Goal: Obtain resource: Download file/media

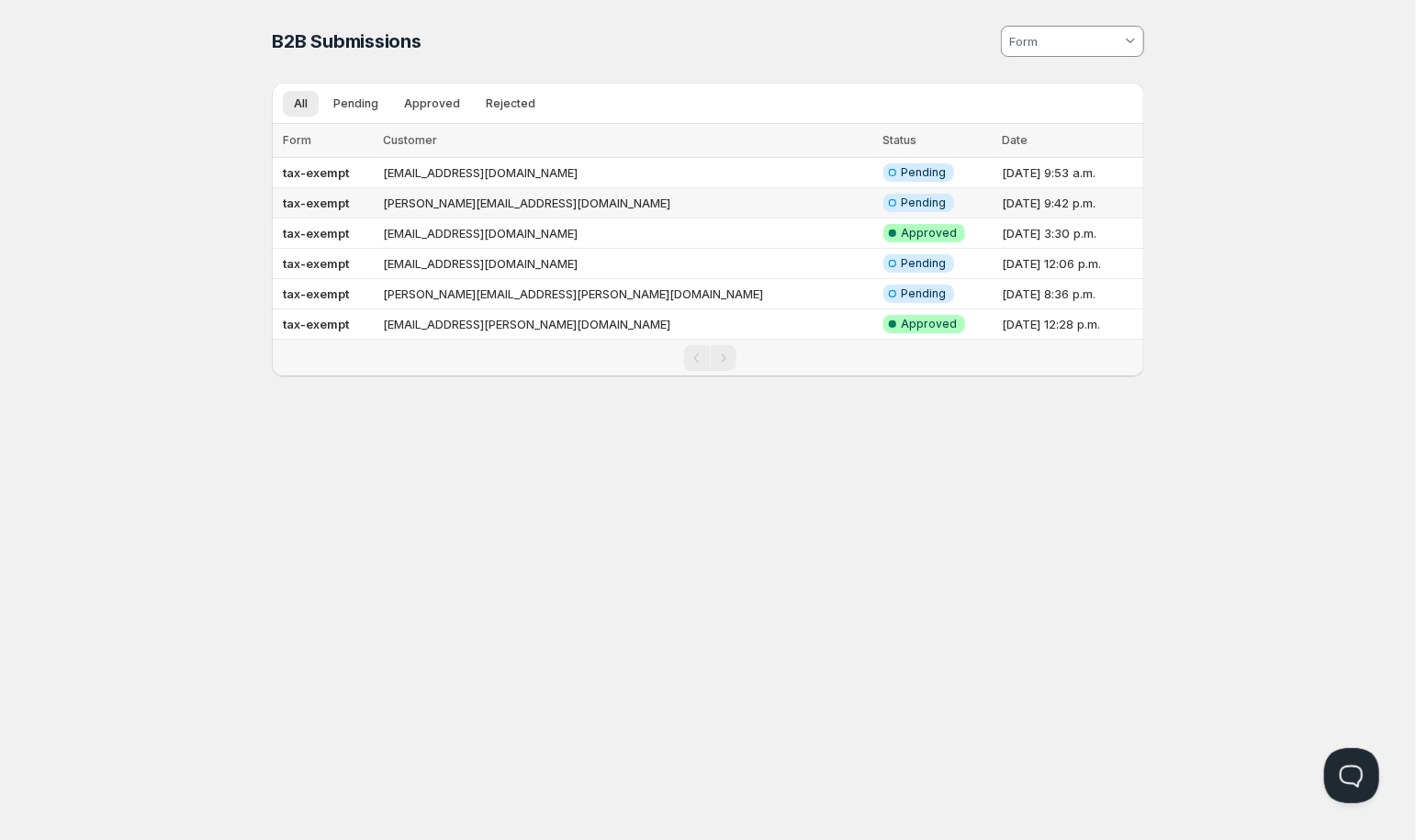
click at [431, 205] on td "[PERSON_NAME][EMAIL_ADDRESS][DOMAIN_NAME]" at bounding box center [627, 203] width 500 height 30
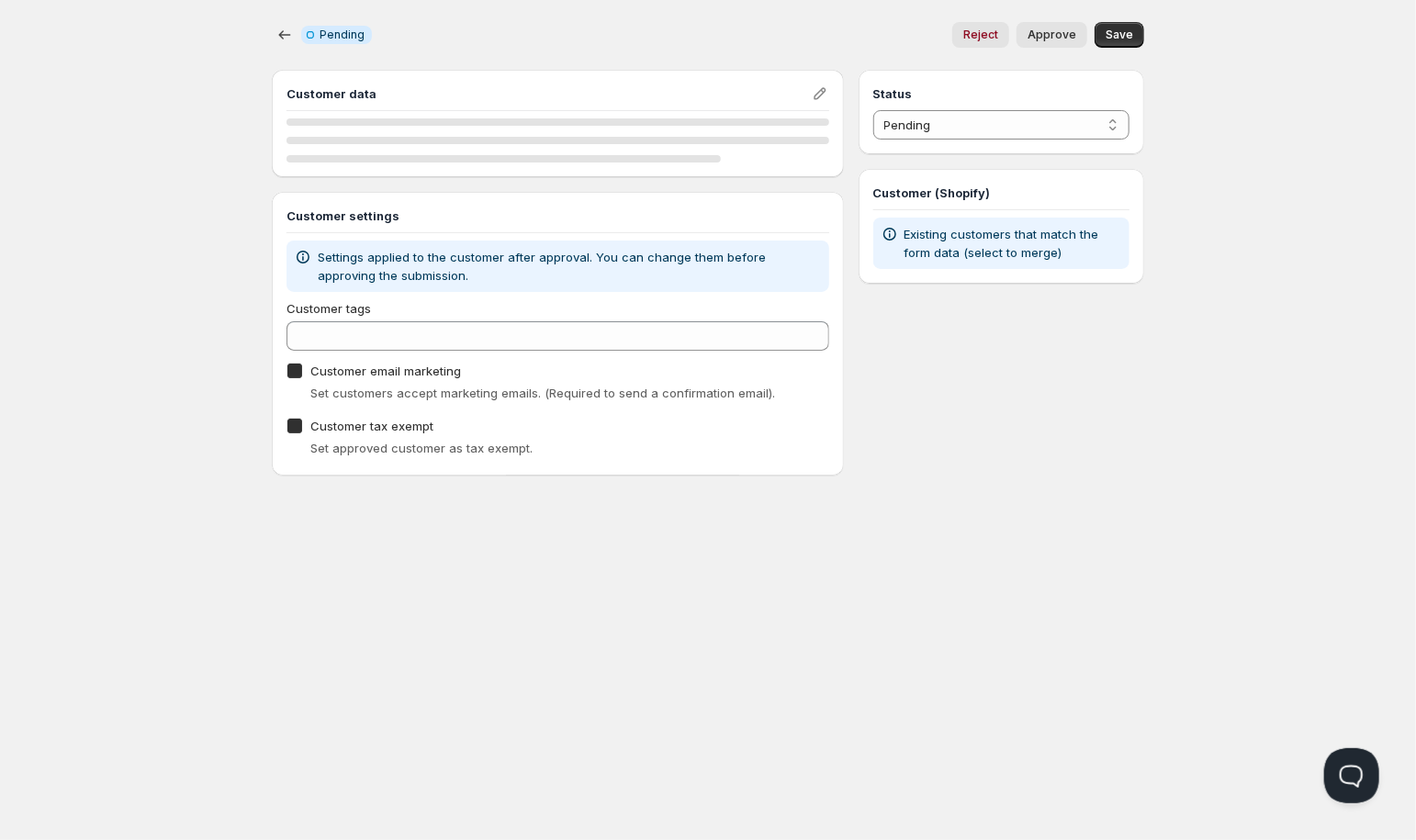
checkbox input "true"
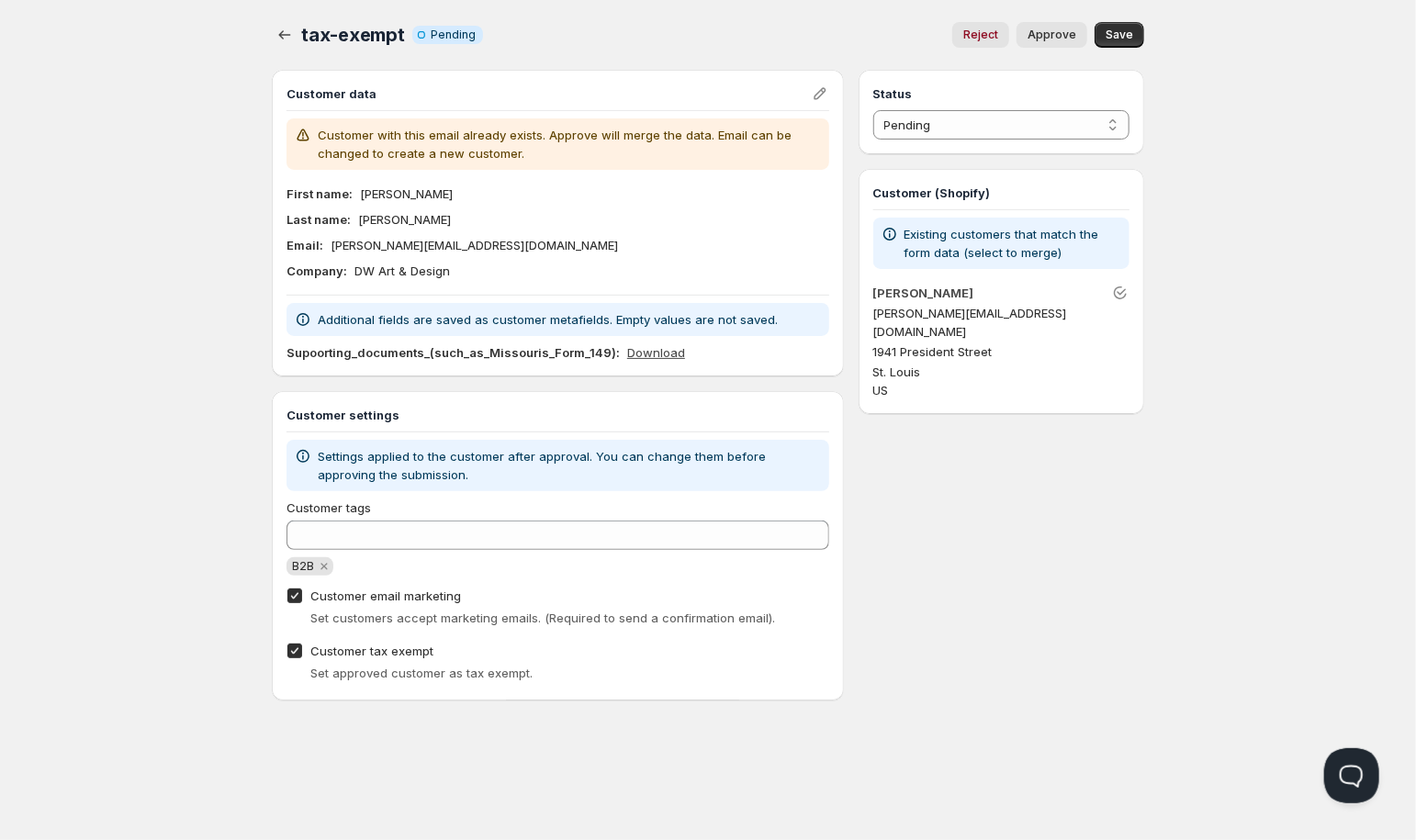
click at [650, 346] on link "Download" at bounding box center [656, 352] width 58 height 18
click at [286, 34] on icon "button" at bounding box center [285, 35] width 18 height 18
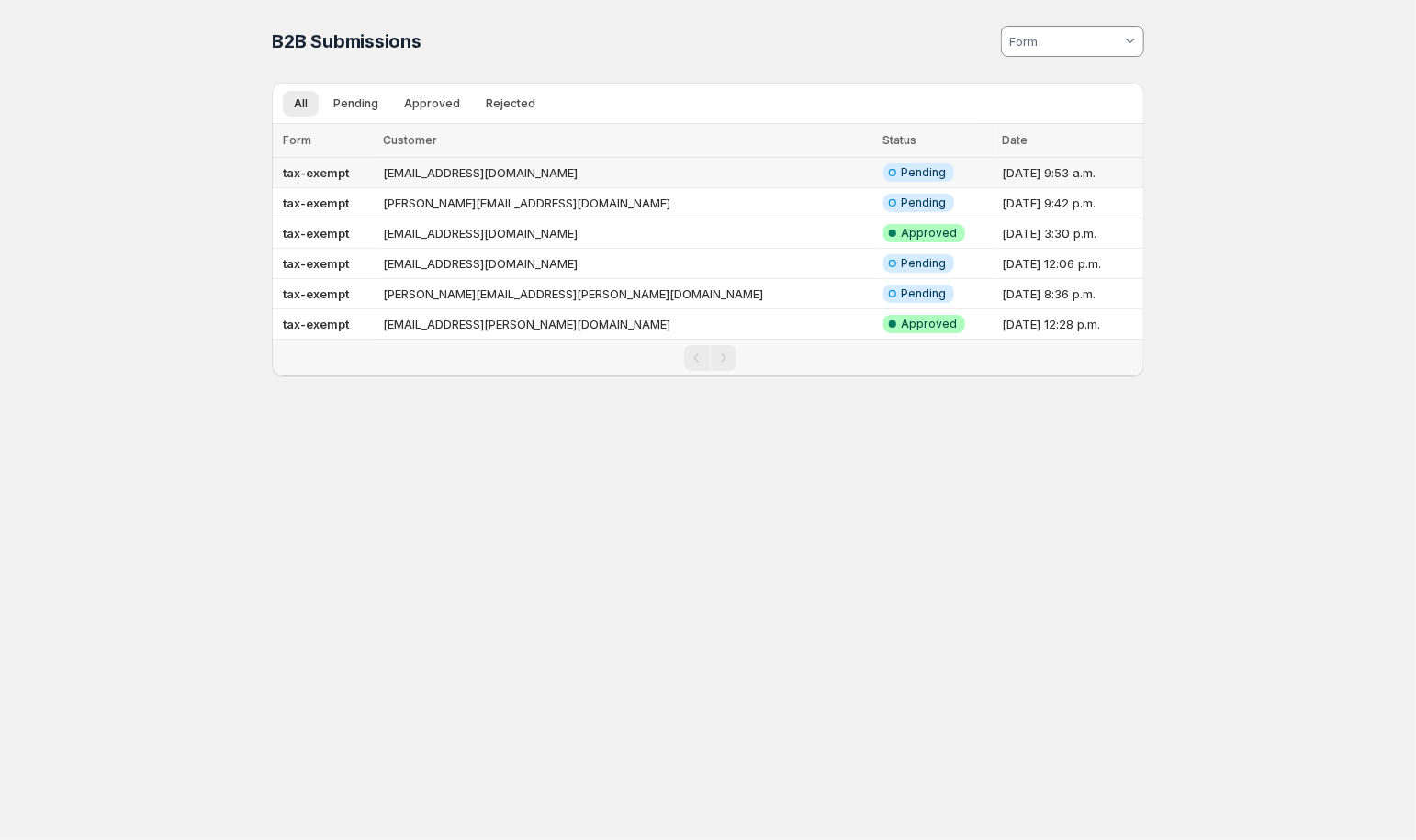
click at [479, 176] on td "[EMAIL_ADDRESS][DOMAIN_NAME]" at bounding box center [627, 173] width 500 height 30
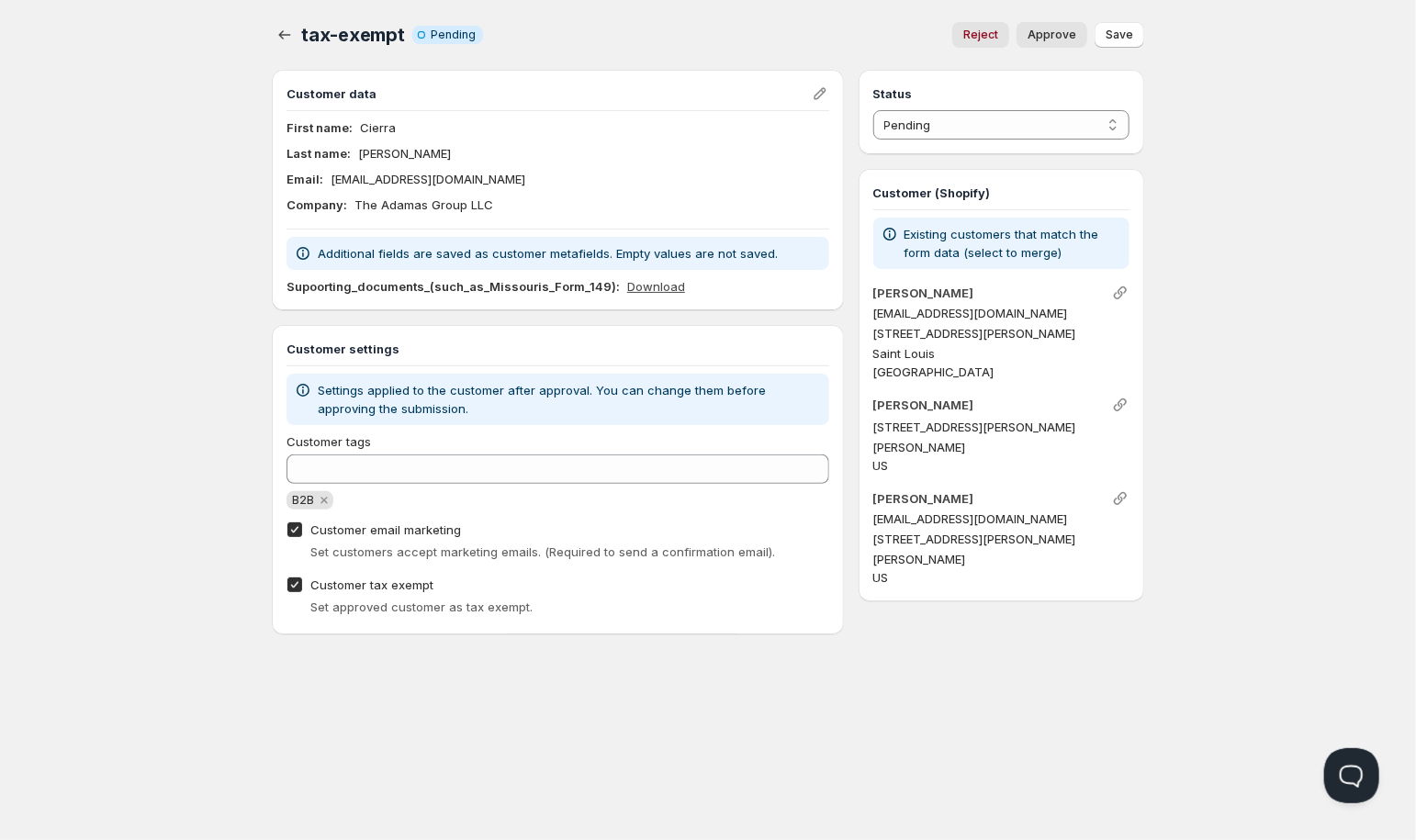
click at [627, 285] on link "Download" at bounding box center [656, 286] width 58 height 18
click at [285, 35] on icon "button" at bounding box center [285, 35] width 18 height 18
